Goal: Find specific page/section: Find specific page/section

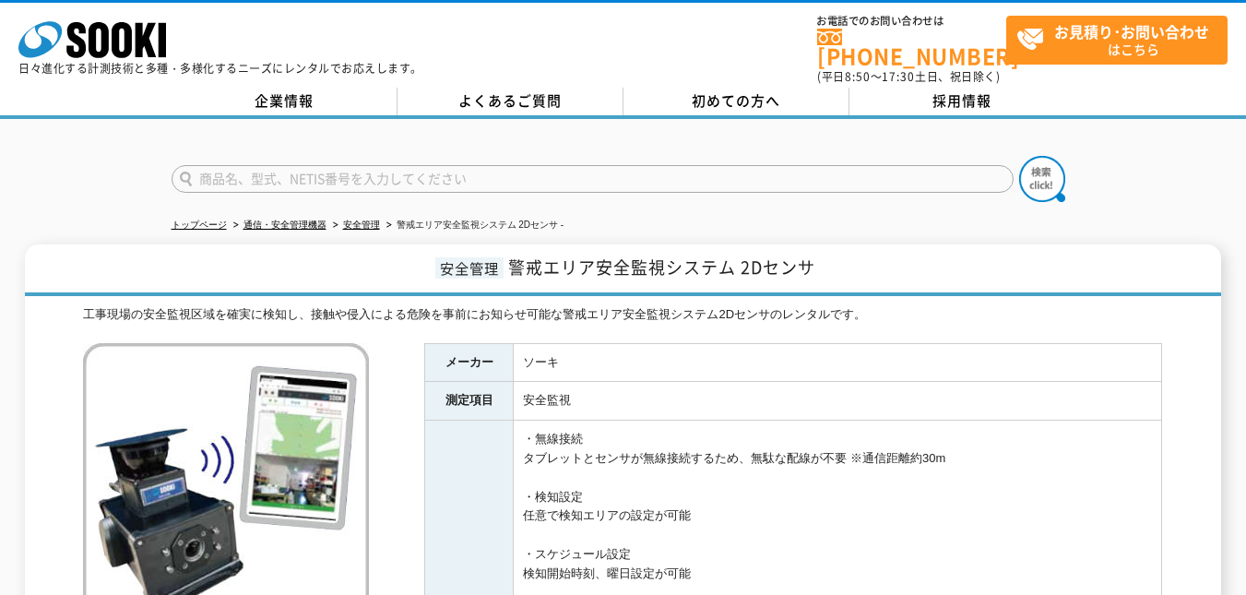
click at [303, 165] on input "text" at bounding box center [593, 179] width 842 height 28
type input "レーザーバリア"
click at [1037, 172] on img at bounding box center [1042, 179] width 46 height 46
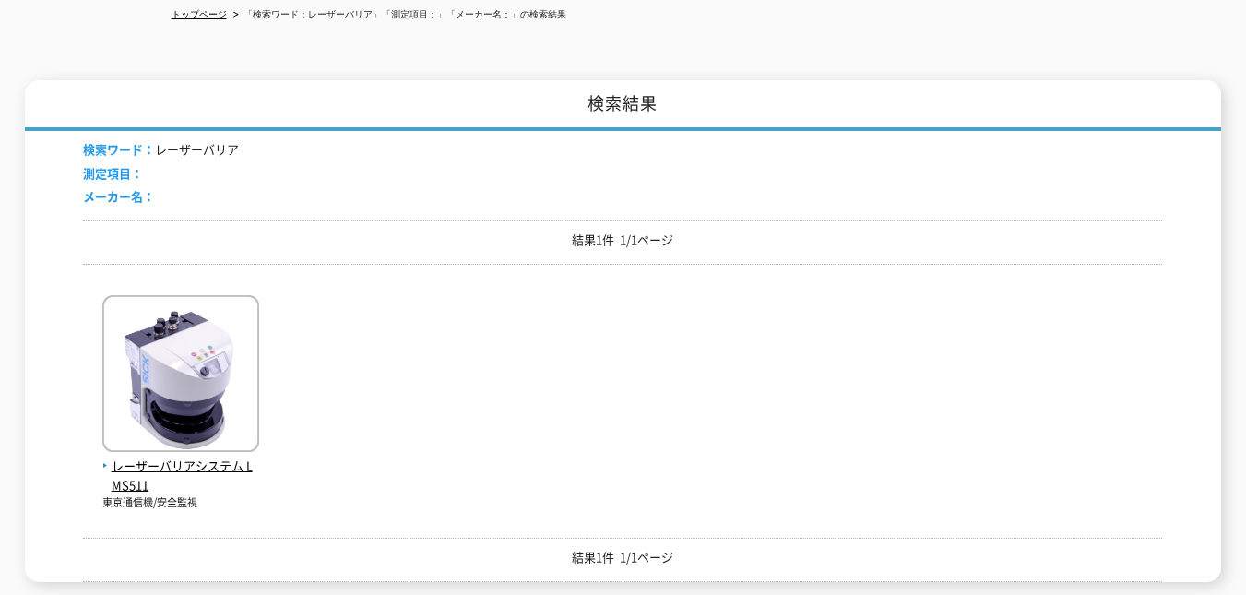
scroll to position [277, 0]
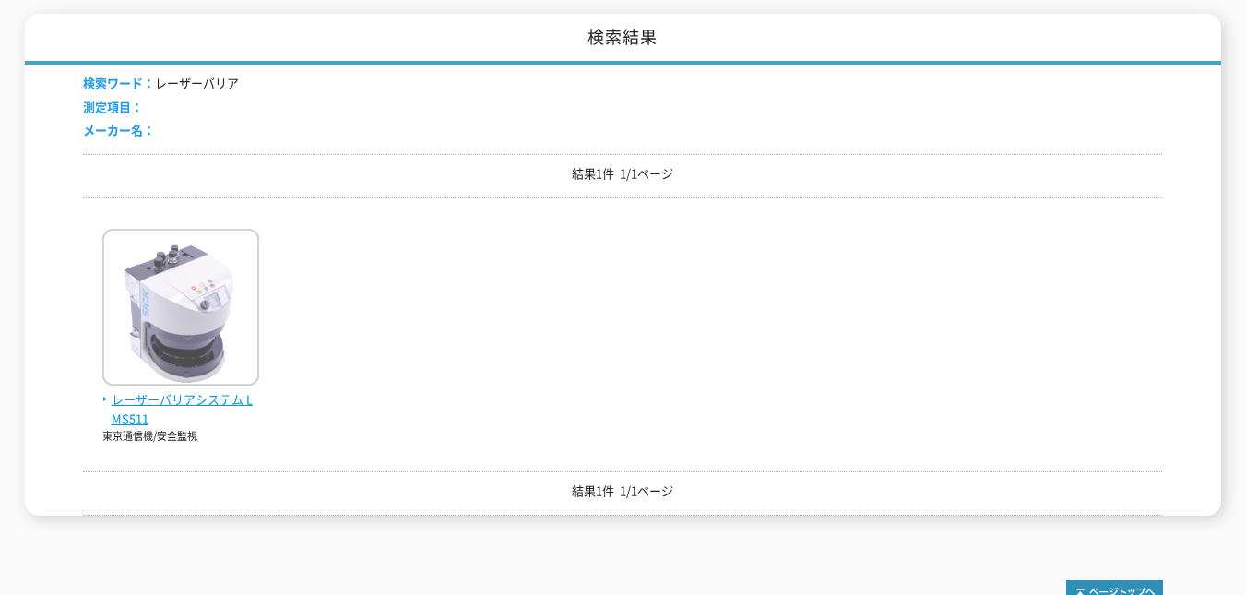
click at [187, 344] on img at bounding box center [180, 309] width 157 height 161
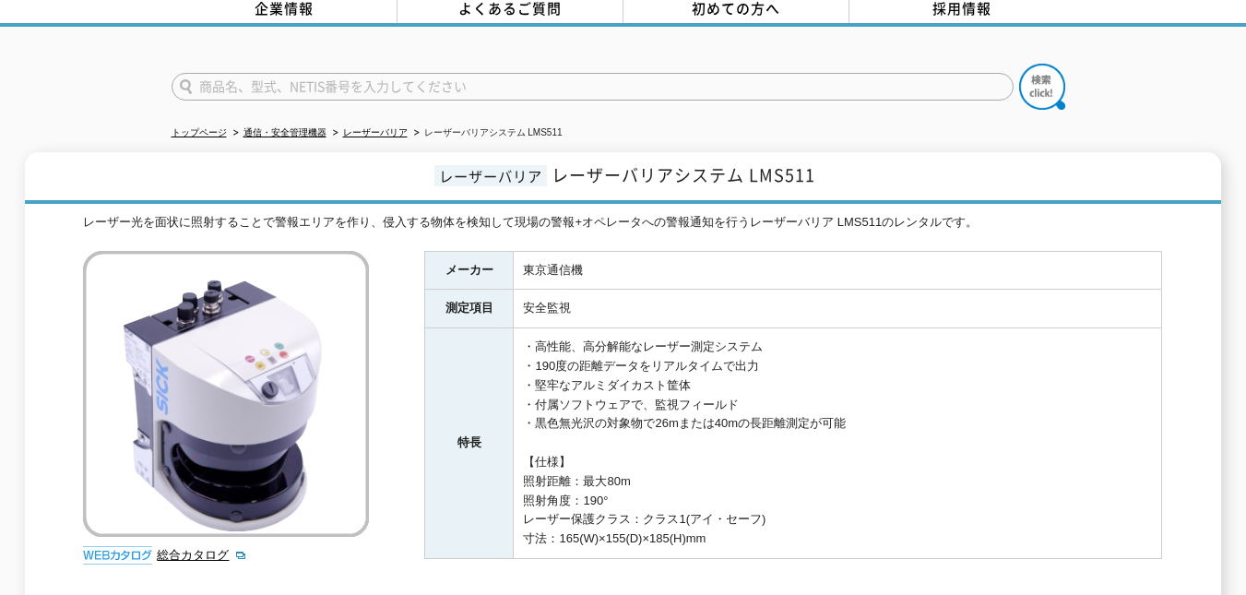
scroll to position [184, 0]
